Goal: Task Accomplishment & Management: Manage account settings

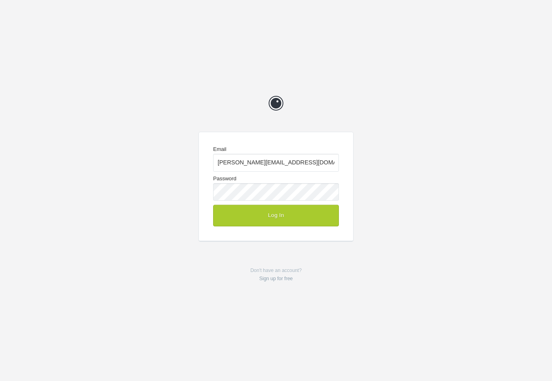
type input "[PERSON_NAME][EMAIL_ADDRESS][DOMAIN_NAME]"
click at [281, 219] on button "Log In" at bounding box center [276, 215] width 126 height 21
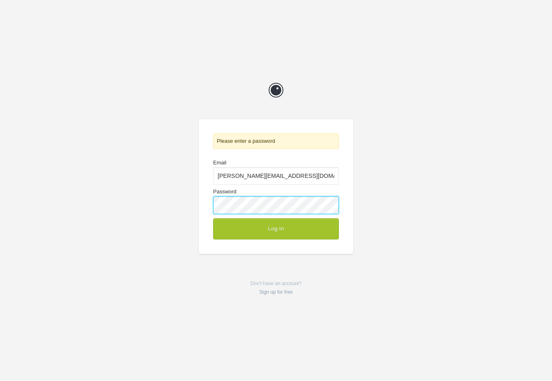
click at [213, 218] on button "Log In" at bounding box center [276, 228] width 126 height 21
click at [268, 145] on p "Incorrect email or password." at bounding box center [276, 141] width 126 height 16
click at [343, 222] on form "Email [PERSON_NAME][EMAIL_ADDRESS][DOMAIN_NAME] Password Log In" at bounding box center [276, 200] width 154 height 108
click at [318, 250] on form "Email [PERSON_NAME][EMAIL_ADDRESS][DOMAIN_NAME] Password Log In" at bounding box center [276, 200] width 154 height 108
click at [267, 259] on div "Prevue Incorrect email or password. Email [PERSON_NAME][EMAIL_ADDRESS][DOMAIN_N…" at bounding box center [276, 190] width 552 height 381
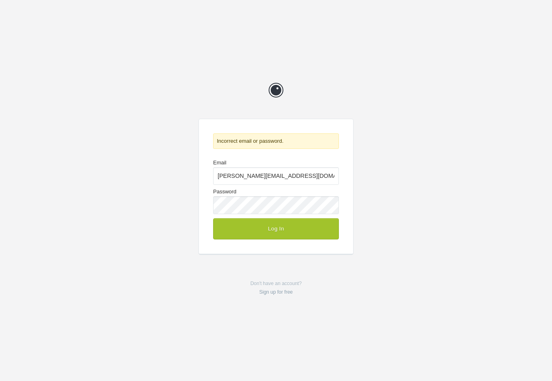
click at [298, 273] on div "Prevue Incorrect email or password. Email [PERSON_NAME][EMAIL_ADDRESS][DOMAIN_N…" at bounding box center [276, 190] width 552 height 381
click at [277, 283] on p "Don't have an account? Sign up for free" at bounding box center [275, 287] width 155 height 17
click at [278, 292] on link "Sign up for free" at bounding box center [275, 292] width 33 height 6
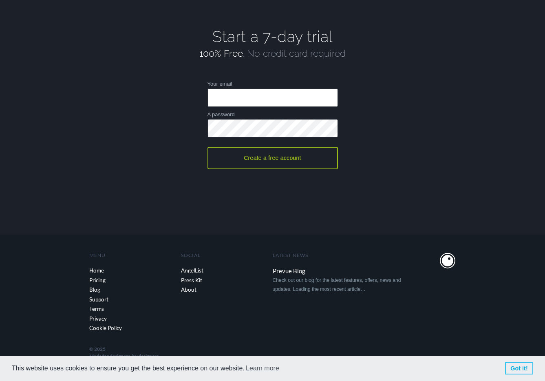
scroll to position [1738, 0]
click at [107, 299] on link "Support" at bounding box center [135, 300] width 92 height 10
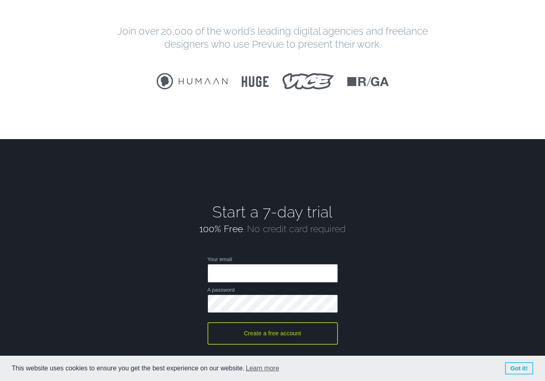
scroll to position [1738, 0]
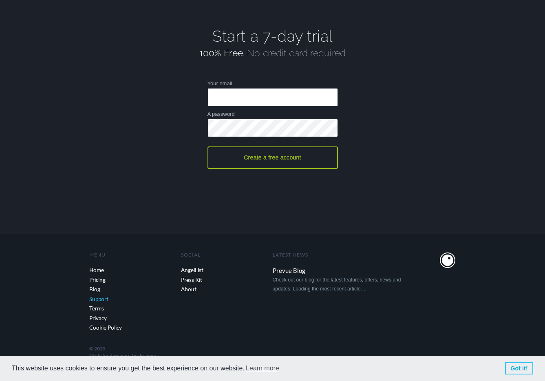
click at [99, 298] on link "Support" at bounding box center [135, 300] width 92 height 10
